Goal: Task Accomplishment & Management: Complete application form

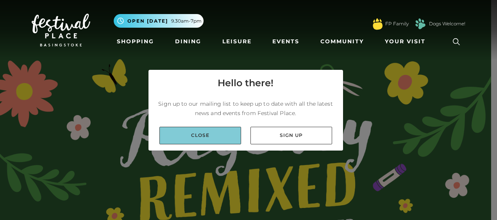
click at [221, 137] on link "Close" at bounding box center [200, 136] width 82 height 18
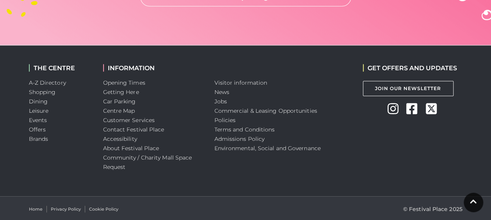
scroll to position [2288, 0]
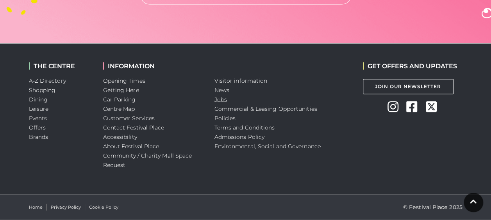
click at [223, 102] on link "Jobs" at bounding box center [220, 99] width 13 height 7
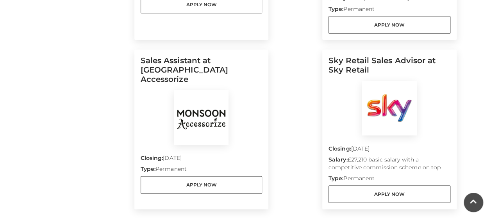
scroll to position [384, 0]
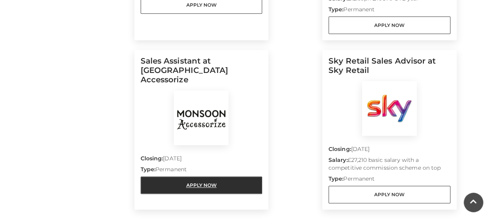
click at [210, 177] on link "Apply Now" at bounding box center [202, 186] width 122 height 18
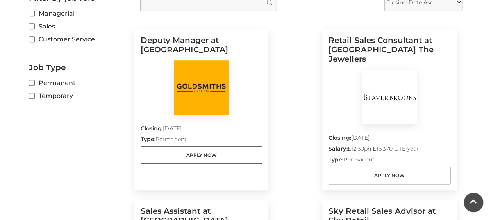
scroll to position [233, 0]
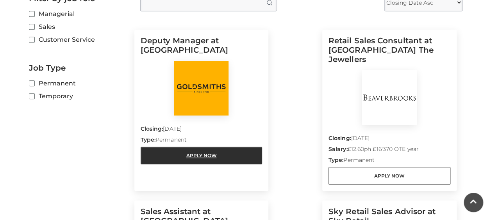
click at [238, 157] on link "Apply Now" at bounding box center [202, 156] width 122 height 18
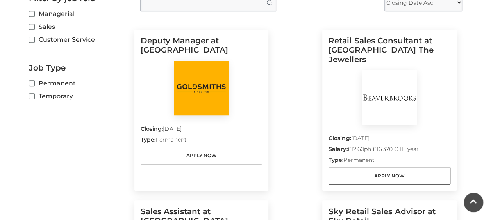
click at [295, 118] on div "Deputy Manager at Goldsmiths Closing: 31 Aug 2025 Type: Permanent Apply Now Ret…" at bounding box center [295, 200] width 322 height 359
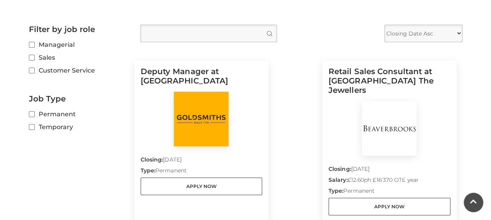
scroll to position [202, 0]
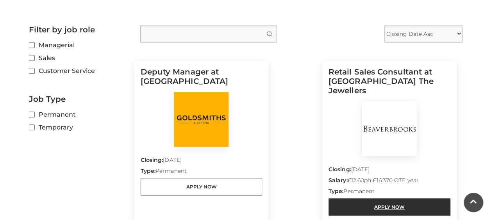
click at [397, 198] on link "Apply Now" at bounding box center [390, 207] width 122 height 18
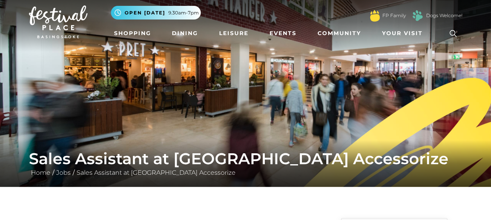
scroll to position [8, 0]
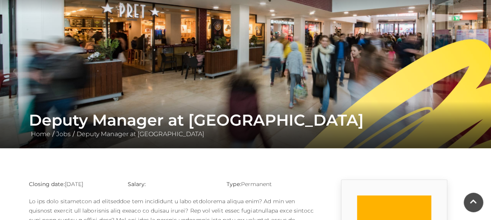
scroll to position [41, 0]
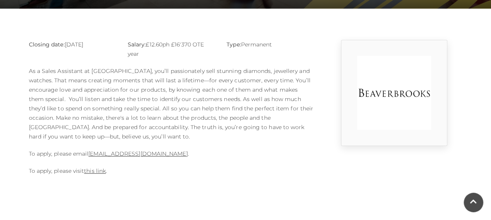
scroll to position [185, 0]
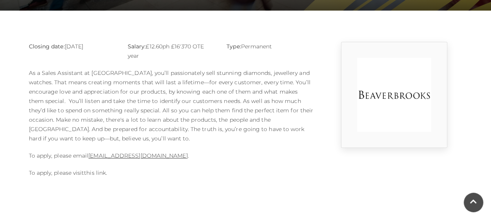
click at [99, 172] on link "this link" at bounding box center [95, 173] width 22 height 7
click at [92, 175] on link "this link" at bounding box center [95, 173] width 22 height 7
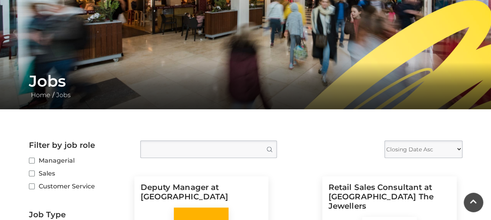
scroll to position [84, 0]
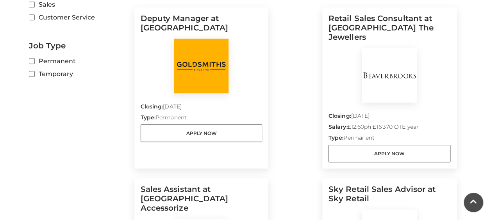
scroll to position [257, 0]
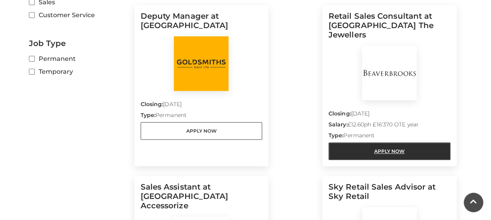
click at [377, 143] on link "Apply Now" at bounding box center [390, 152] width 122 height 18
